Goal: Transaction & Acquisition: Book appointment/travel/reservation

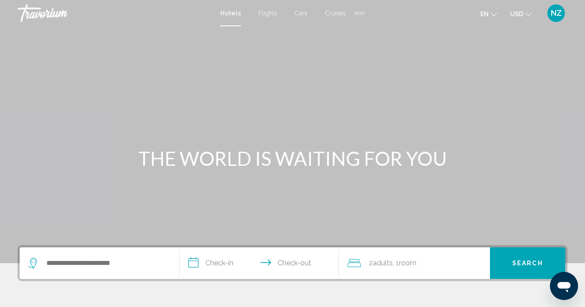
click at [48, 256] on div "Search widget" at bounding box center [99, 263] width 142 height 32
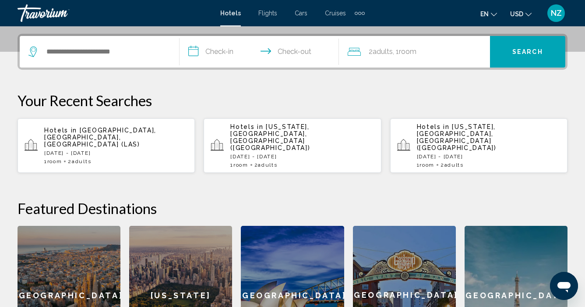
scroll to position [216, 0]
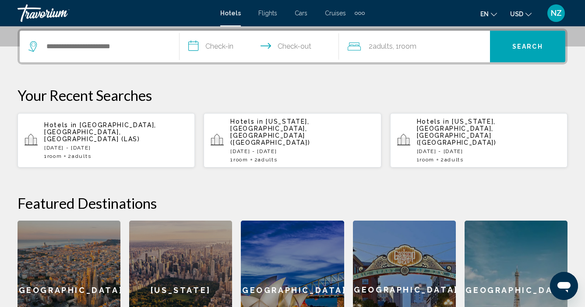
click at [108, 128] on p "Hotels in [GEOGRAPHIC_DATA], [GEOGRAPHIC_DATA], [GEOGRAPHIC_DATA] (LAS)" at bounding box center [116, 131] width 144 height 21
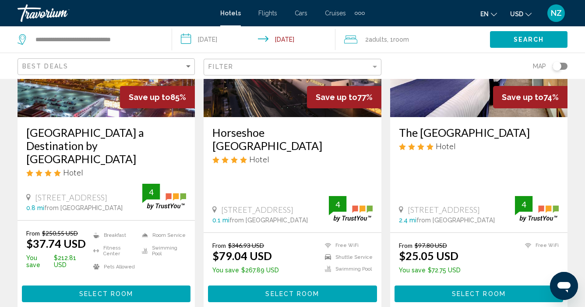
scroll to position [133, 0]
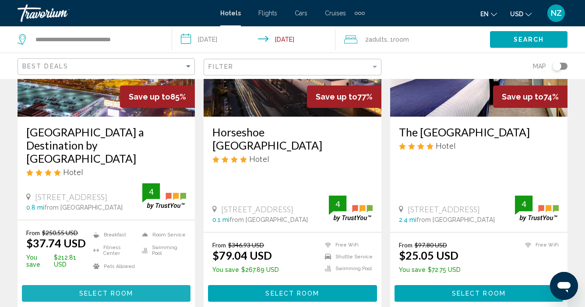
click at [78, 285] on button "Select Room" at bounding box center [106, 293] width 169 height 16
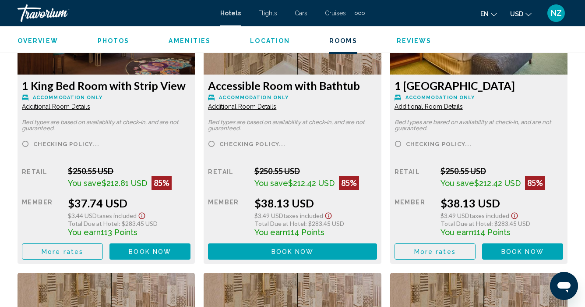
scroll to position [1430, 0]
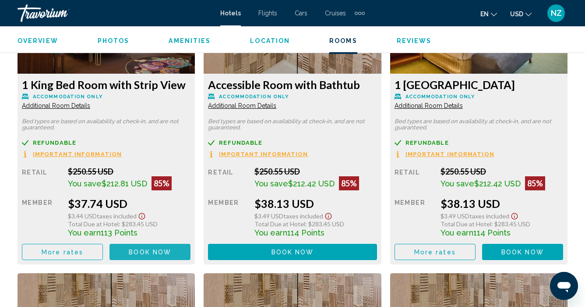
click at [150, 253] on span "Book now" at bounding box center [150, 251] width 42 height 7
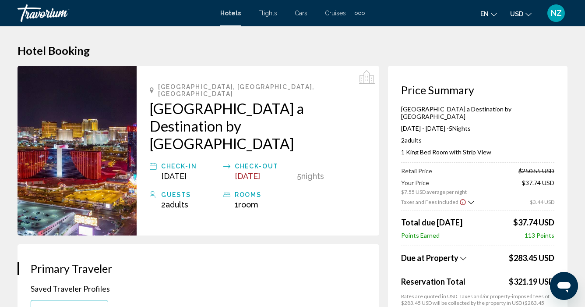
click at [529, 13] on icon "Change currency" at bounding box center [529, 14] width 6 height 6
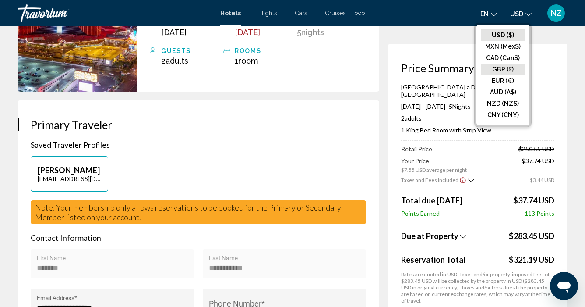
scroll to position [146, 0]
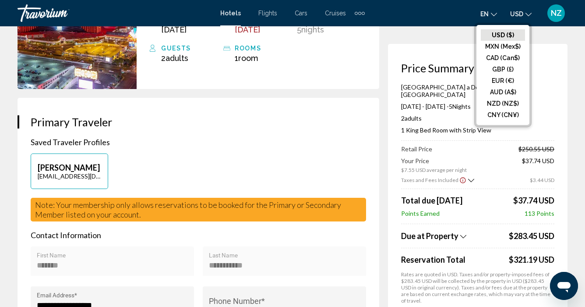
click at [369, 103] on div "**********" at bounding box center [199, 274] width 362 height 353
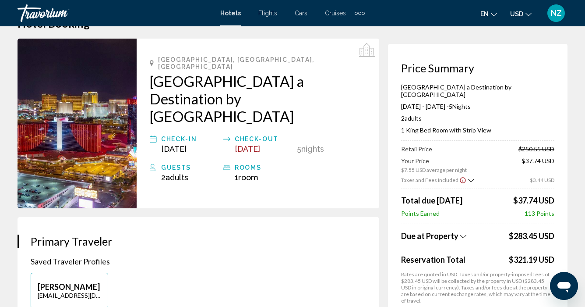
scroll to position [0, 0]
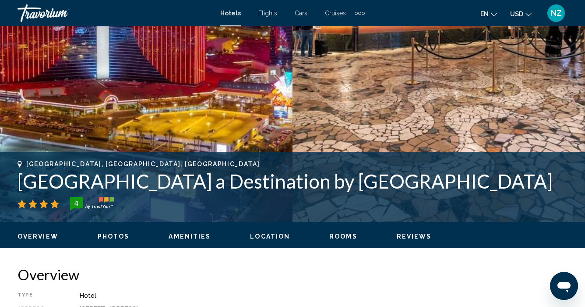
scroll to position [233, 0]
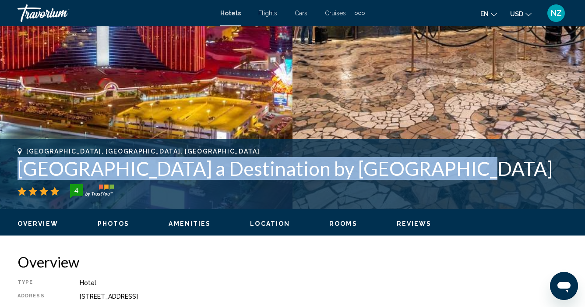
drag, startPoint x: 428, startPoint y: 169, endPoint x: 20, endPoint y: 163, distance: 408.2
click at [20, 163] on h1 "[GEOGRAPHIC_DATA] a Destination by [GEOGRAPHIC_DATA]" at bounding box center [293, 168] width 550 height 23
copy h1 "[GEOGRAPHIC_DATA] a Destination by [GEOGRAPHIC_DATA]"
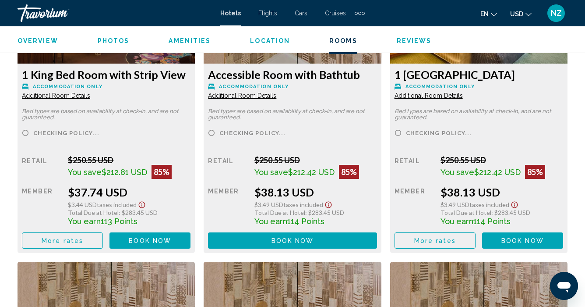
scroll to position [1440, 0]
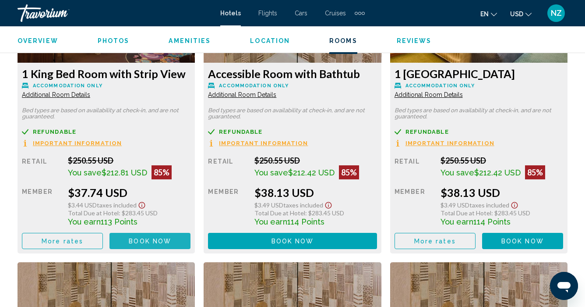
click at [157, 239] on span "Book now" at bounding box center [150, 240] width 42 height 7
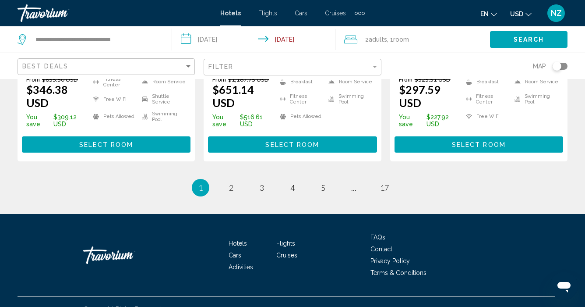
scroll to position [1281, 0]
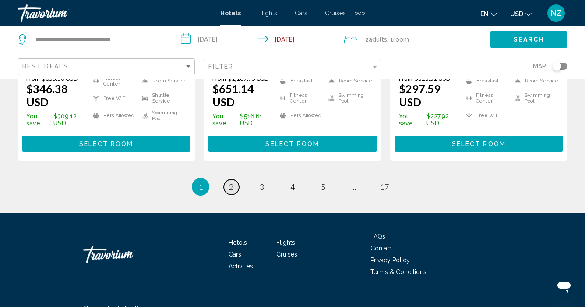
click at [233, 182] on span "2" at bounding box center [231, 187] width 4 height 10
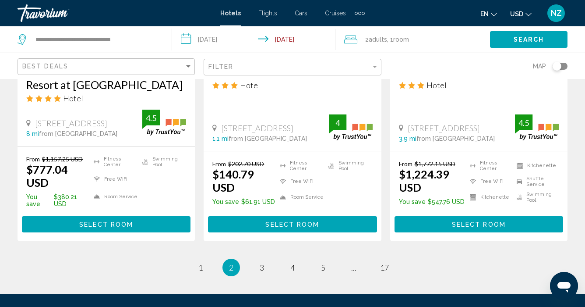
scroll to position [1317, 0]
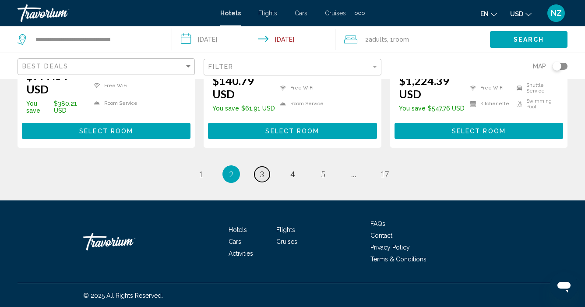
click at [262, 173] on span "3" at bounding box center [262, 174] width 4 height 10
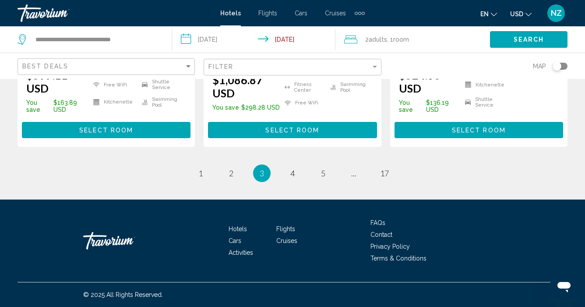
scroll to position [1311, 0]
click at [295, 173] on link "page 4" at bounding box center [292, 173] width 15 height 15
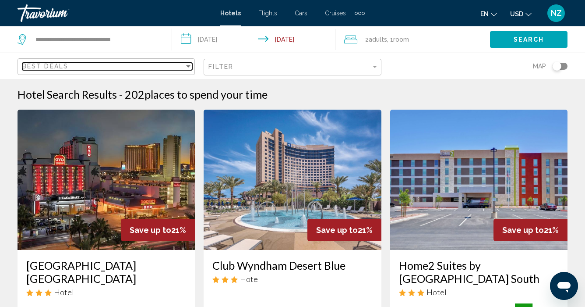
click at [189, 64] on div "Sort by" at bounding box center [188, 66] width 8 height 7
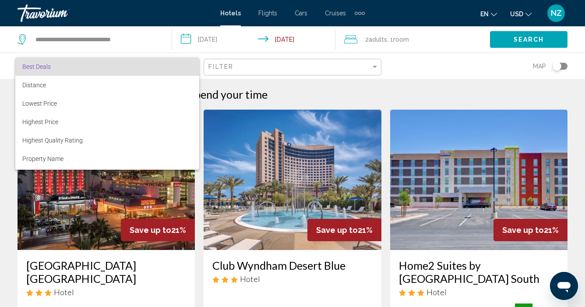
click at [376, 67] on div at bounding box center [292, 153] width 585 height 307
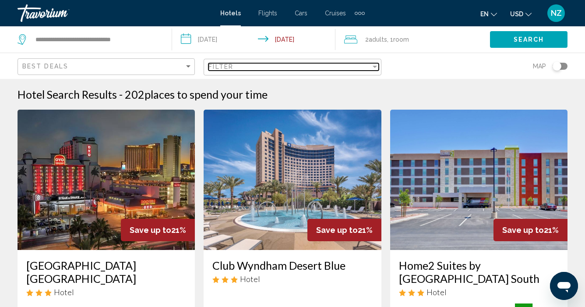
click at [375, 66] on div "Filter" at bounding box center [375, 67] width 4 height 2
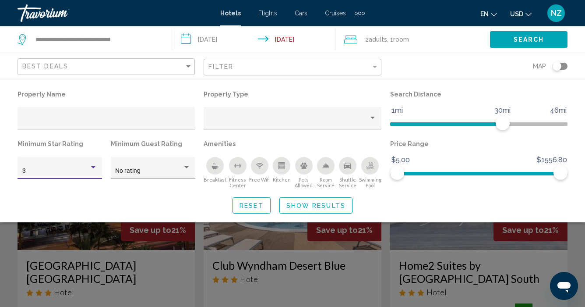
click at [93, 168] on div "Hotel Filters" at bounding box center [93, 167] width 4 height 2
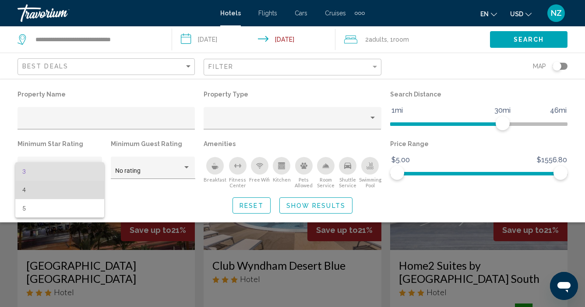
click at [48, 184] on span "4" at bounding box center [59, 189] width 75 height 18
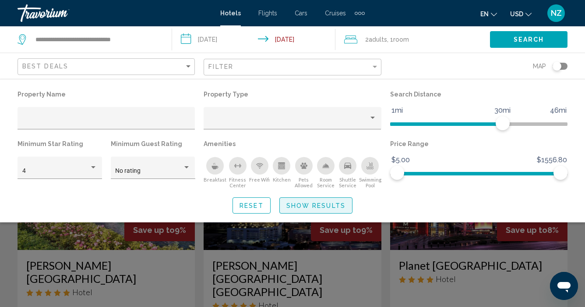
click at [293, 202] on span "Show Results" at bounding box center [315, 205] width 59 height 7
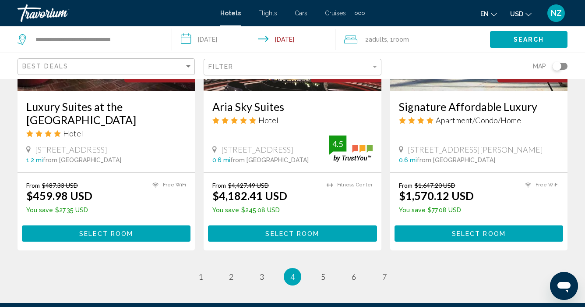
scroll to position [1203, 0]
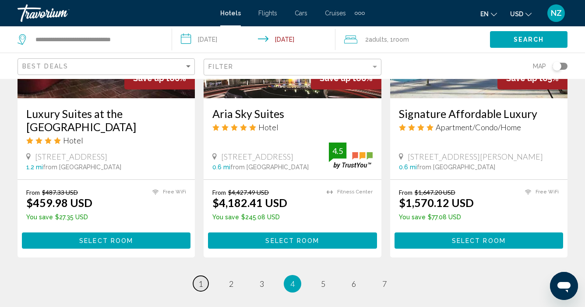
click at [204, 275] on link "page 1" at bounding box center [200, 282] width 15 height 15
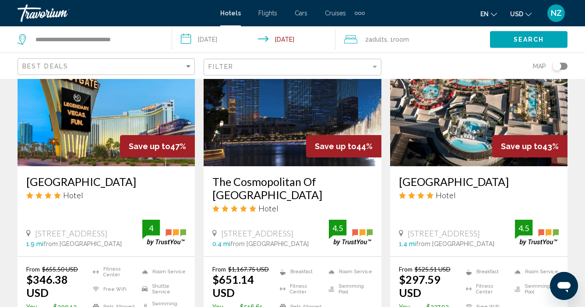
scroll to position [762, 0]
